Goal: Task Accomplishment & Management: Manage account settings

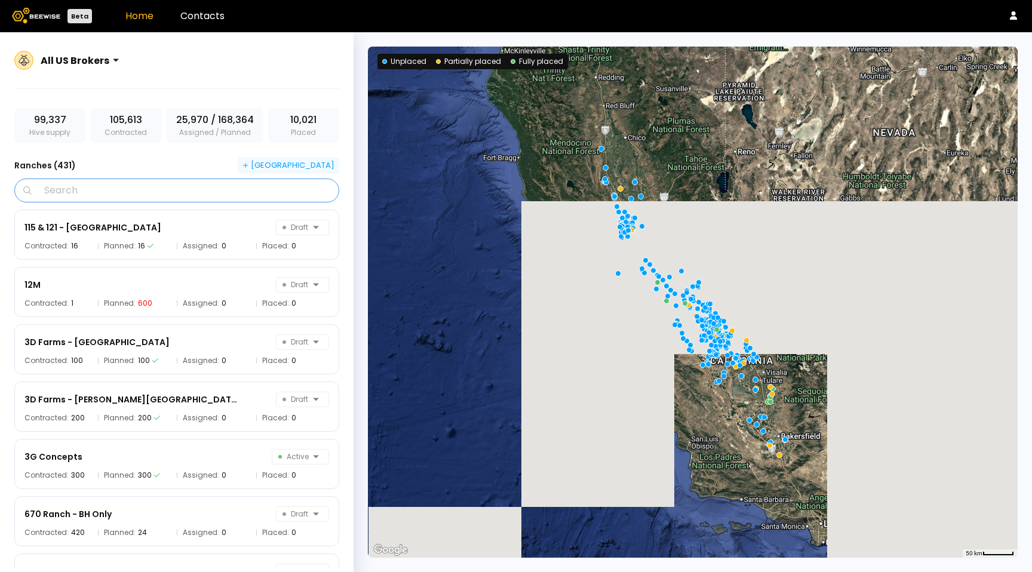
drag, startPoint x: 309, startPoint y: 179, endPoint x: 313, endPoint y: 171, distance: 9.1
click at [312, 173] on div "All US Brokers 99,337 Hive supply 105,613 Contracted 25,970 / 168,364 Assigned …" at bounding box center [177, 316] width 354 height 569
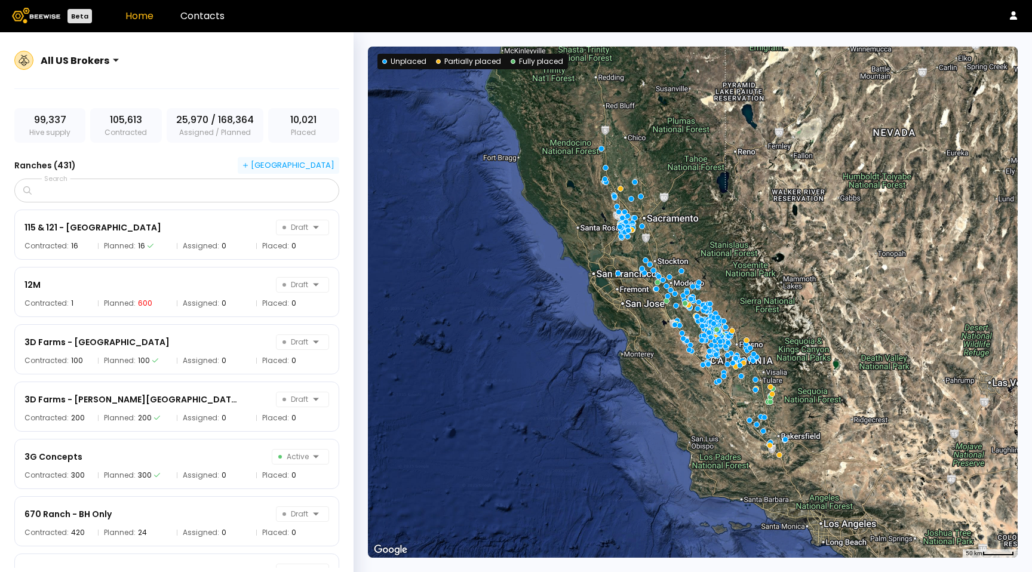
click at [313, 171] on button "[GEOGRAPHIC_DATA]" at bounding box center [289, 165] width 102 height 17
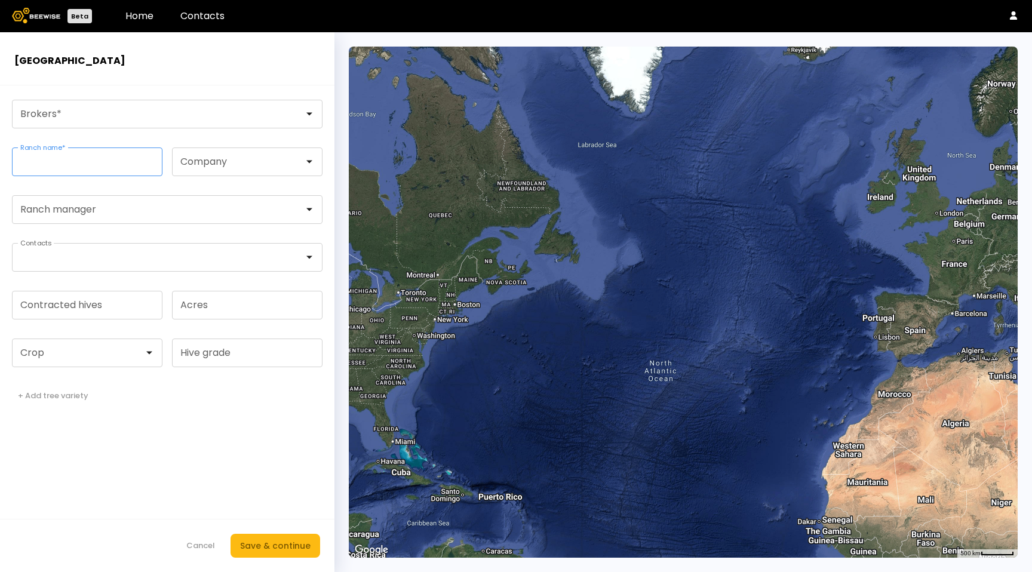
click at [152, 159] on input "Ranch name *" at bounding box center [87, 161] width 149 height 27
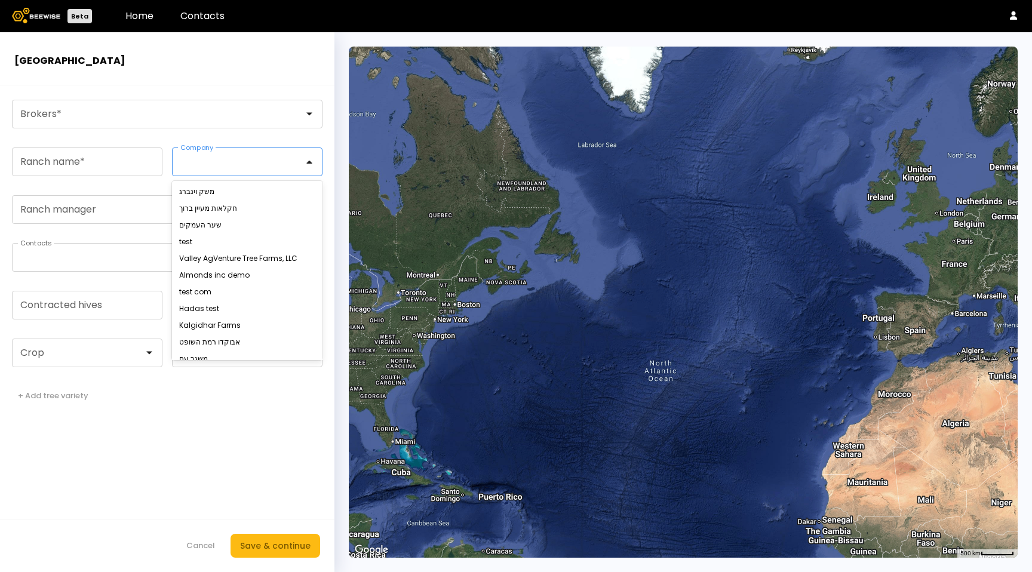
click at [241, 164] on div at bounding box center [242, 161] width 123 height 11
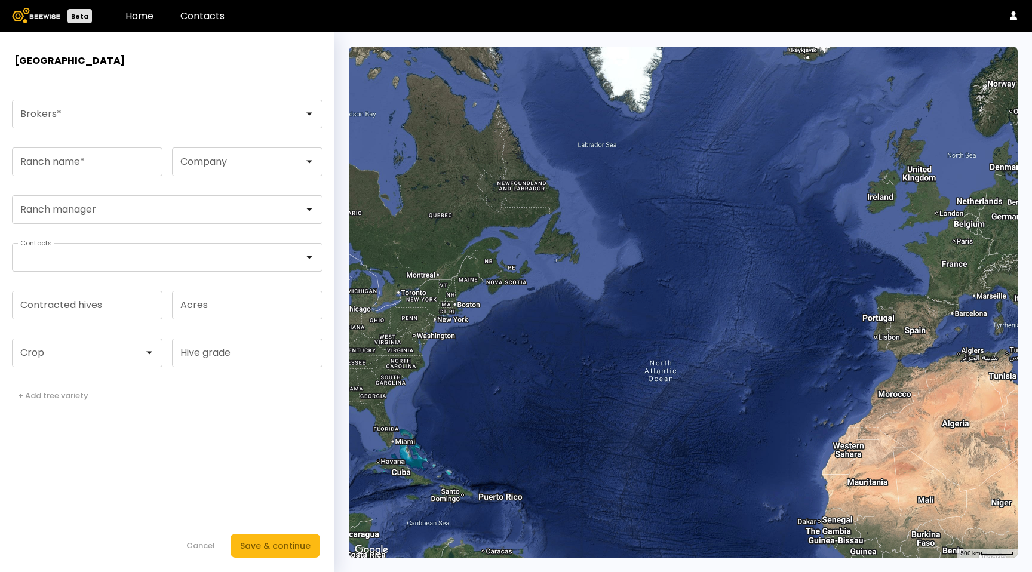
click at [185, 131] on form "Brokers * Ranch name * Company Ranch manager Contacts Contracted hives Acres Cr…" at bounding box center [167, 328] width 334 height 487
drag, startPoint x: 183, startPoint y: 125, endPoint x: 182, endPoint y: 131, distance: 6.1
click at [183, 125] on div at bounding box center [163, 113] width 300 height 27
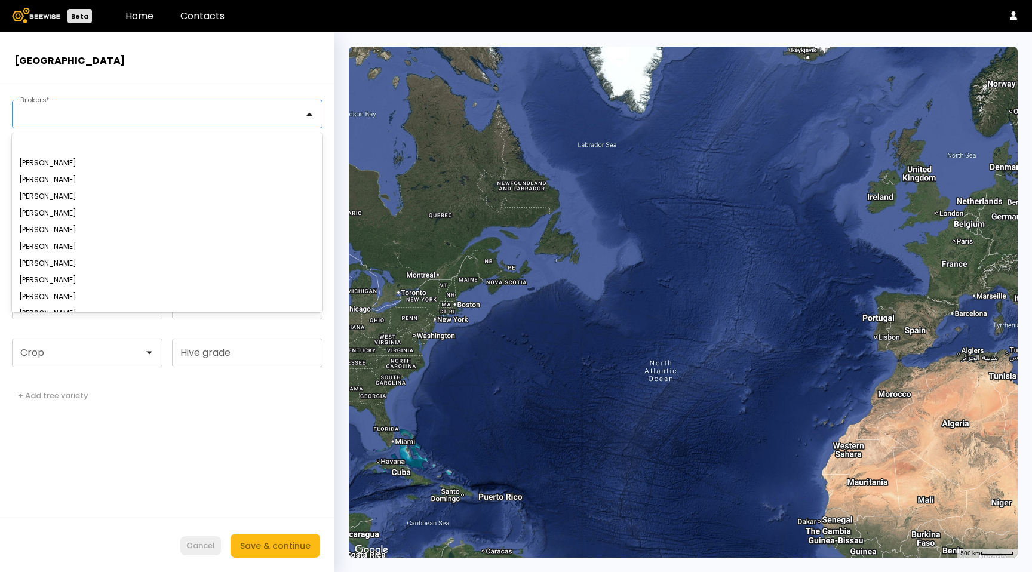
click at [200, 551] on div "Cancel" at bounding box center [200, 546] width 29 height 12
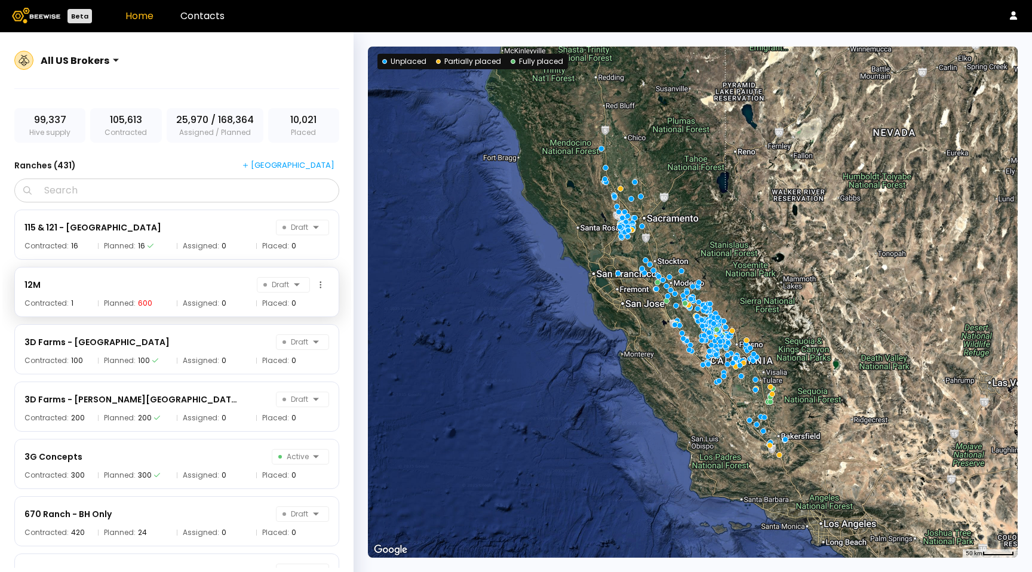
click at [202, 306] on span "Assigned:" at bounding box center [201, 303] width 36 height 7
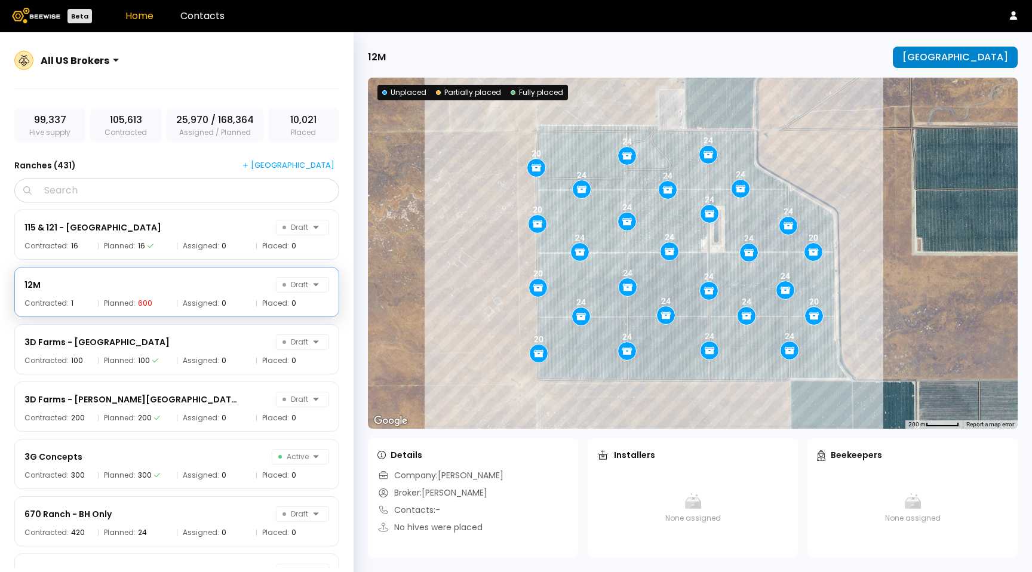
click at [1005, 60] on div "[GEOGRAPHIC_DATA]" at bounding box center [955, 57] width 106 height 11
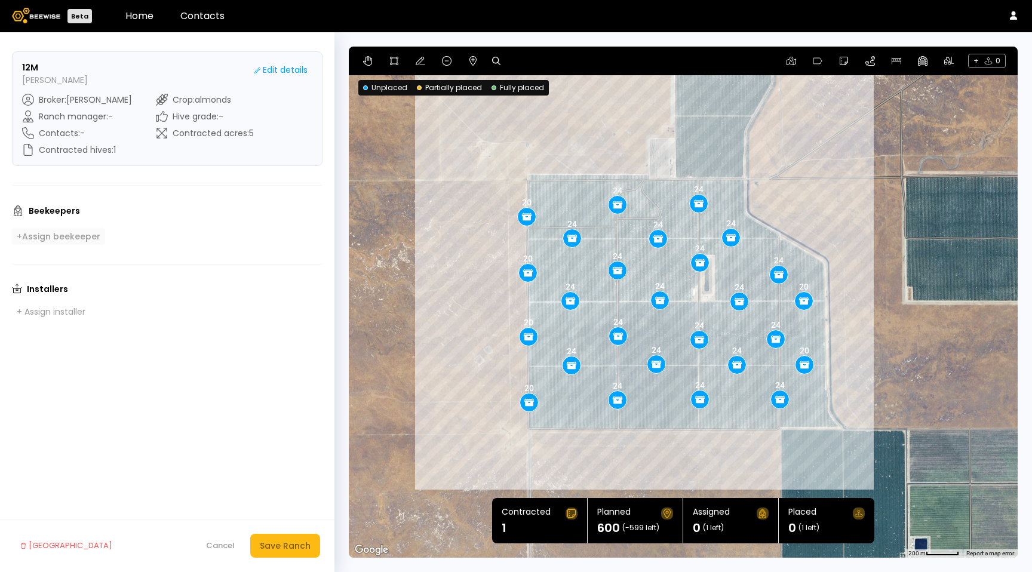
click at [89, 235] on div "+ Assign beekeeper" at bounding box center [59, 236] width 84 height 11
click at [183, 243] on input "Number of hives" at bounding box center [173, 242] width 102 height 27
click at [83, 239] on div at bounding box center [58, 242] width 75 height 11
click at [315, 235] on fieldset "Beekeeper Number of hives Is installer" at bounding box center [167, 242] width 311 height 29
click at [314, 243] on icon at bounding box center [317, 242] width 12 height 12
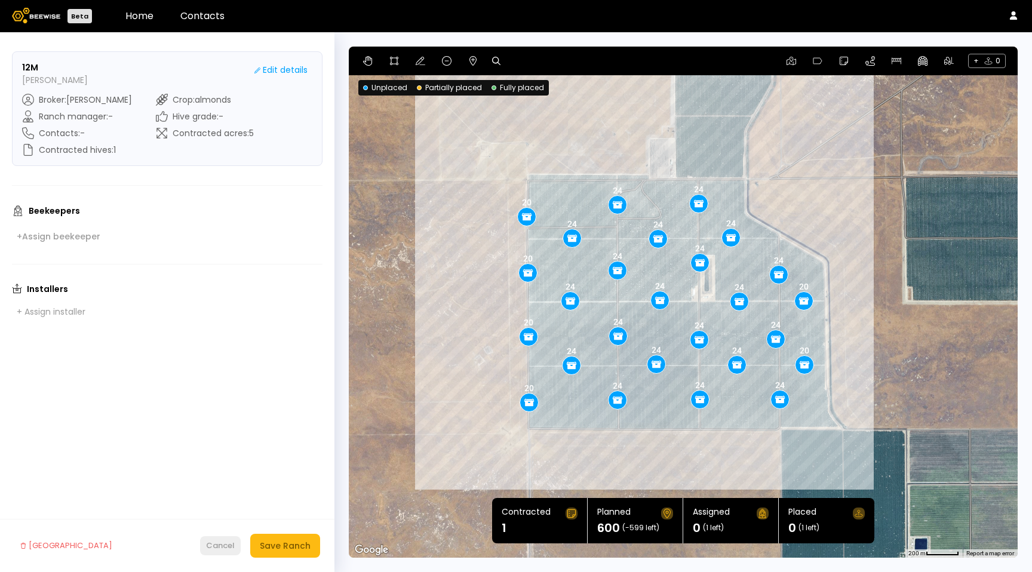
click at [226, 542] on div "Cancel" at bounding box center [220, 546] width 29 height 12
